Goal: Task Accomplishment & Management: Use online tool/utility

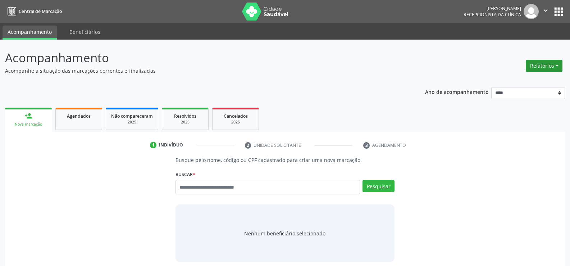
click at [557, 65] on button "Relatórios" at bounding box center [544, 66] width 37 height 12
click at [511, 82] on link "Agendamentos" at bounding box center [523, 81] width 77 height 10
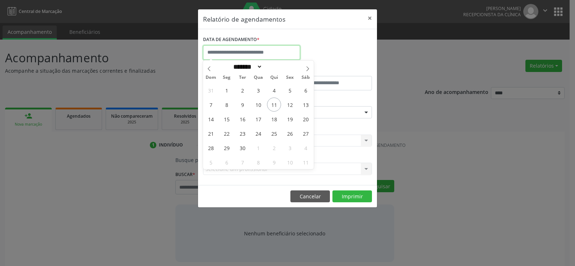
click at [265, 51] on input "text" at bounding box center [251, 52] width 97 height 14
click at [273, 108] on span "11" at bounding box center [274, 104] width 14 height 14
type input "**********"
click at [273, 108] on span "11" at bounding box center [274, 104] width 14 height 14
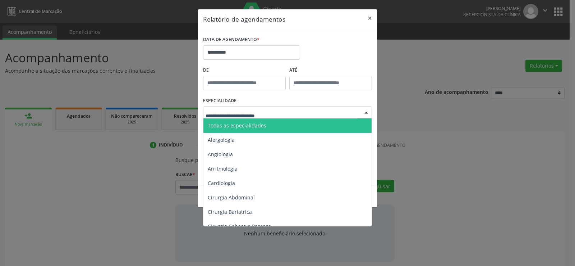
click at [271, 123] on span "Todas as especialidades" at bounding box center [288, 125] width 169 height 14
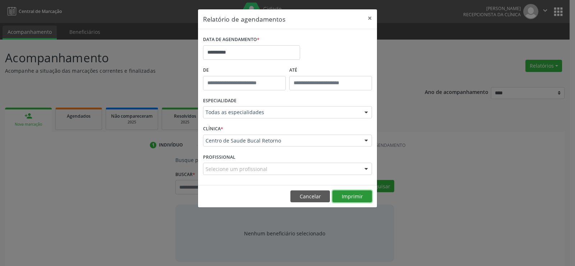
click at [360, 198] on button "Imprimir" at bounding box center [353, 196] width 40 height 12
click at [302, 197] on button "Cancelar" at bounding box center [311, 196] width 40 height 12
